Goal: Task Accomplishment & Management: Complete application form

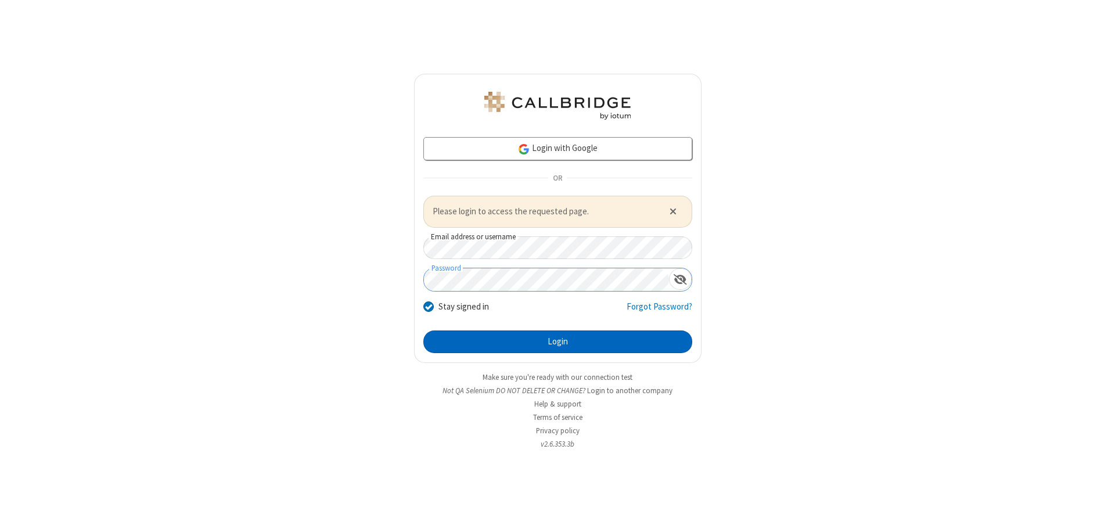
click at [557, 341] on button "Login" at bounding box center [557, 341] width 269 height 23
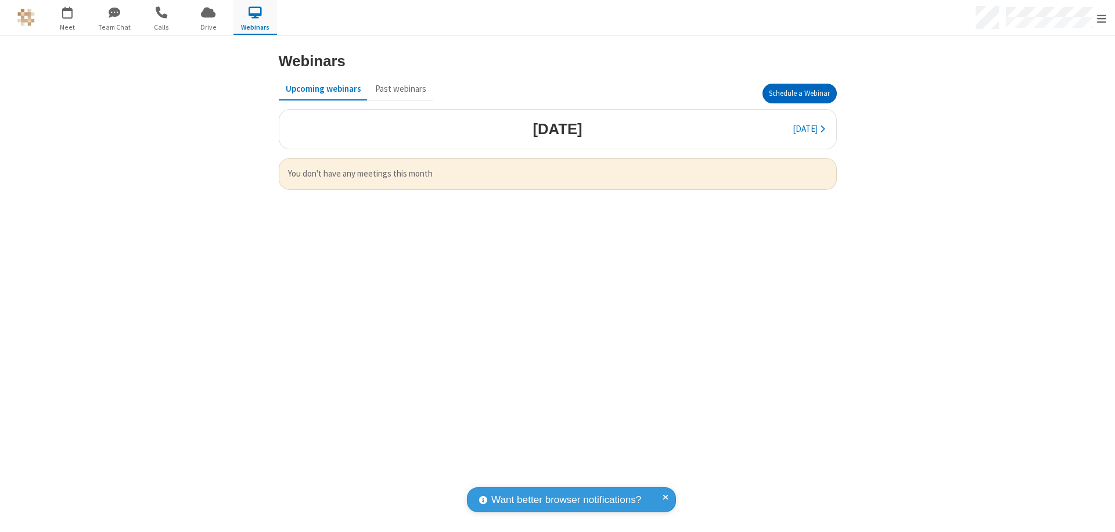
click at [799, 93] on button "Schedule a Webinar" at bounding box center [799, 94] width 74 height 20
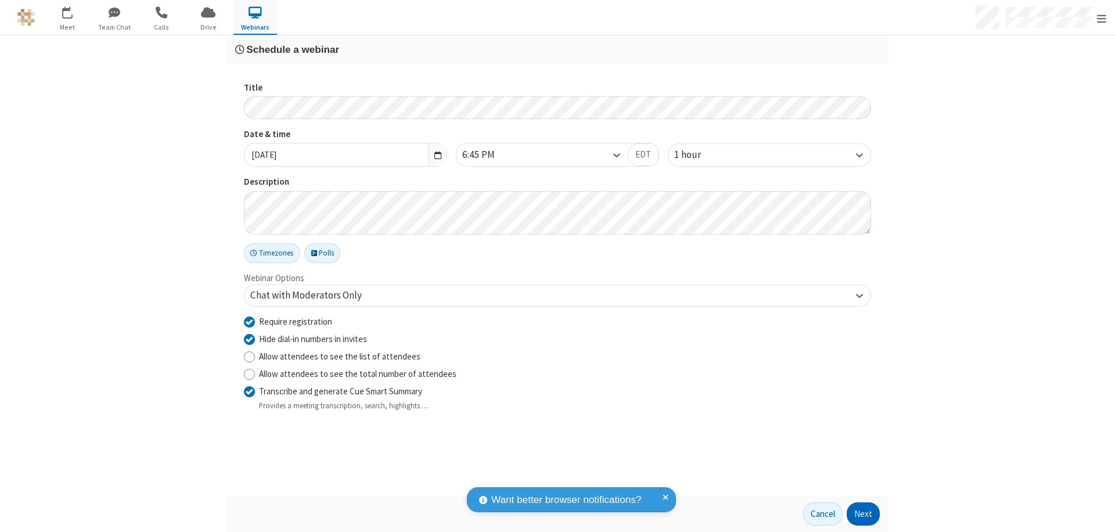
click at [863, 514] on button "Next" at bounding box center [863, 513] width 33 height 23
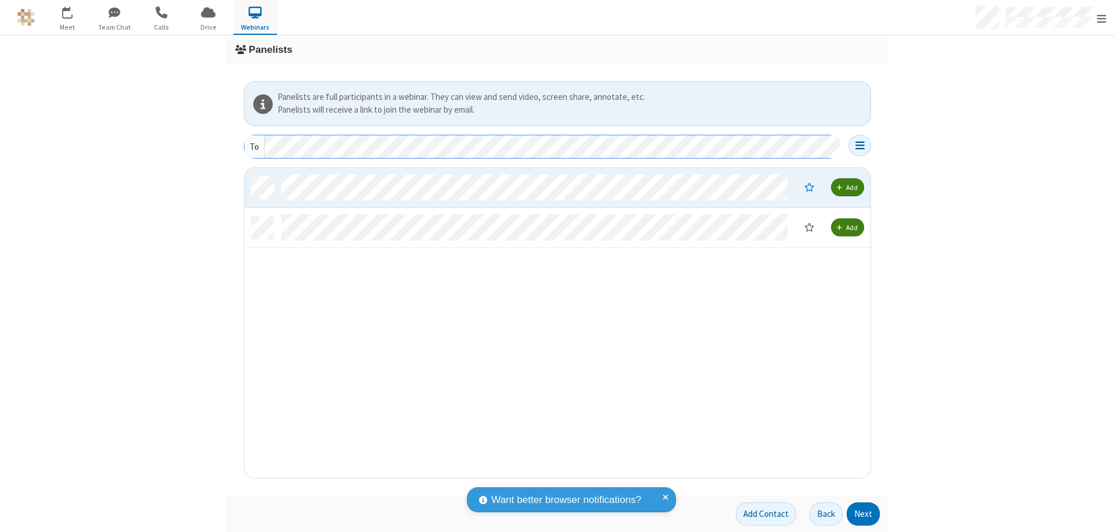
scroll to position [301, 617]
click at [863, 514] on button "Next" at bounding box center [863, 513] width 33 height 23
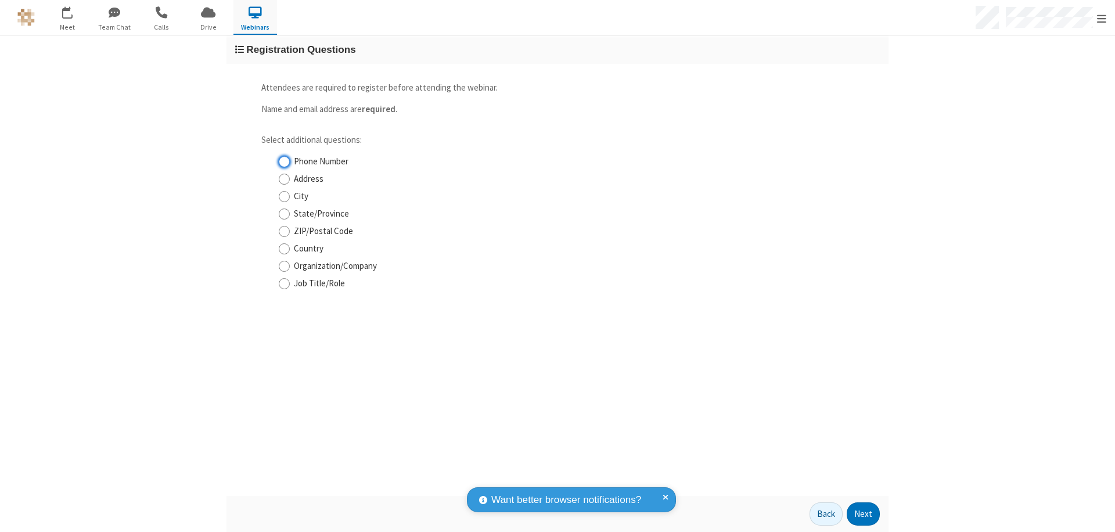
click at [284, 161] on input "Phone Number" at bounding box center [284, 162] width 11 height 12
checkbox input "true"
click at [863, 514] on button "Next" at bounding box center [863, 513] width 33 height 23
